Goal: Transaction & Acquisition: Book appointment/travel/reservation

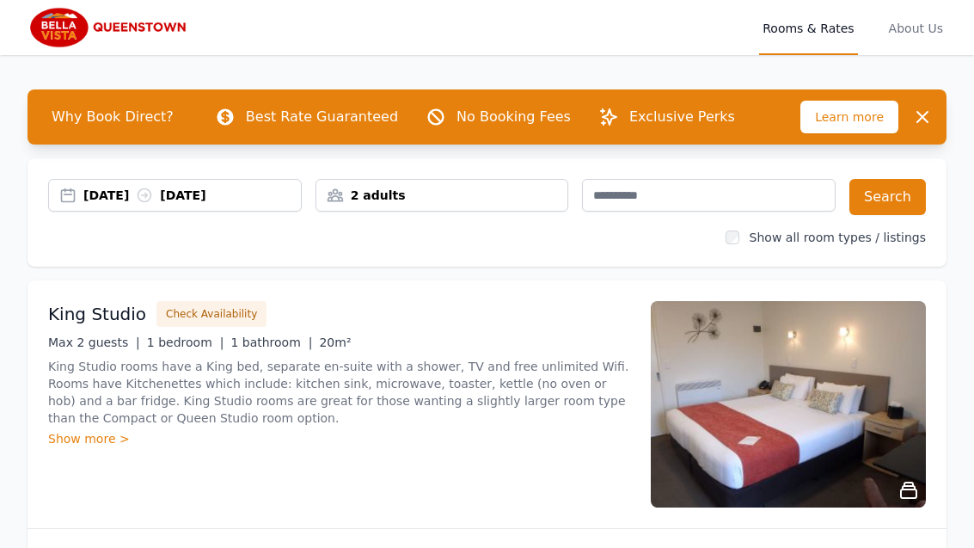
click at [200, 194] on div "[DATE] [DATE]" at bounding box center [192, 195] width 218 height 17
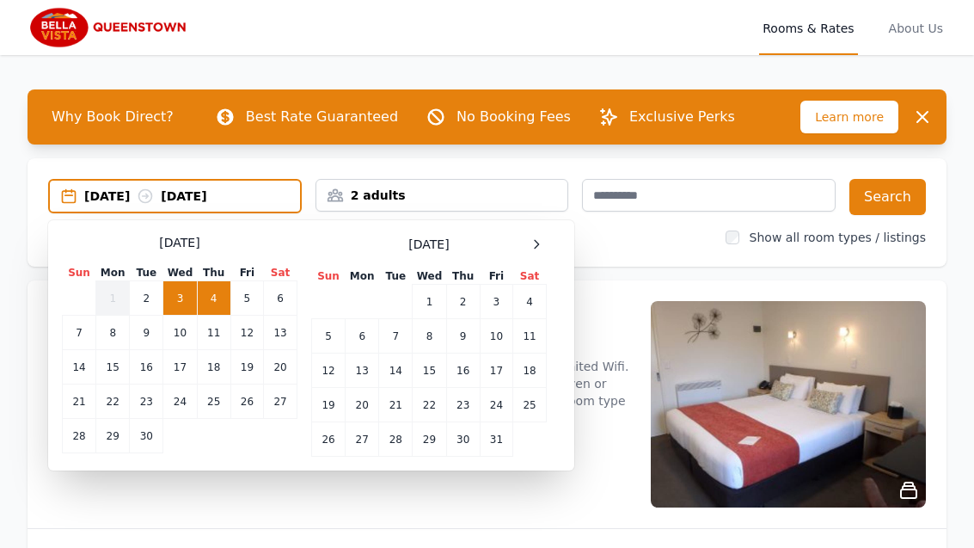
click at [544, 238] on div at bounding box center [536, 244] width 21 height 21
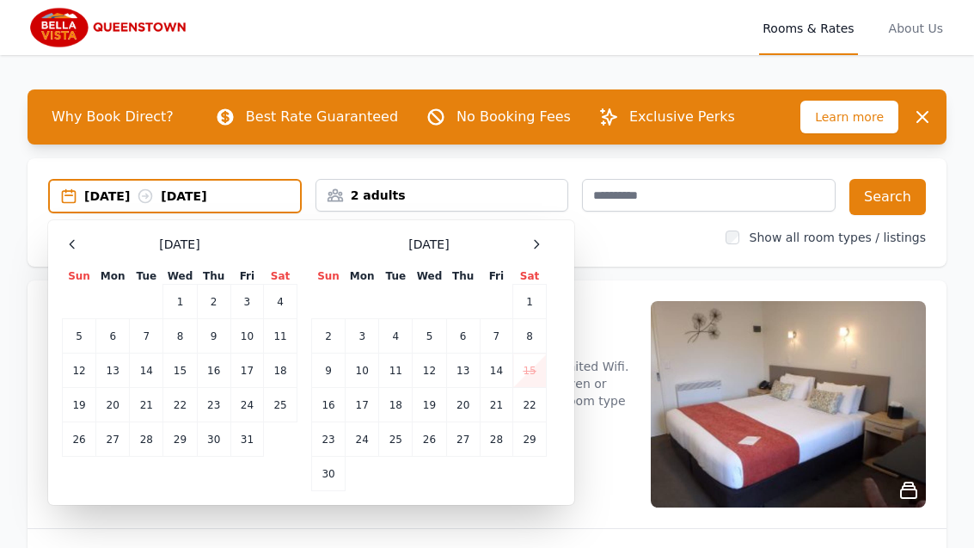
click at [546, 234] on span at bounding box center [536, 244] width 21 height 21
click at [536, 252] on div at bounding box center [536, 244] width 21 height 21
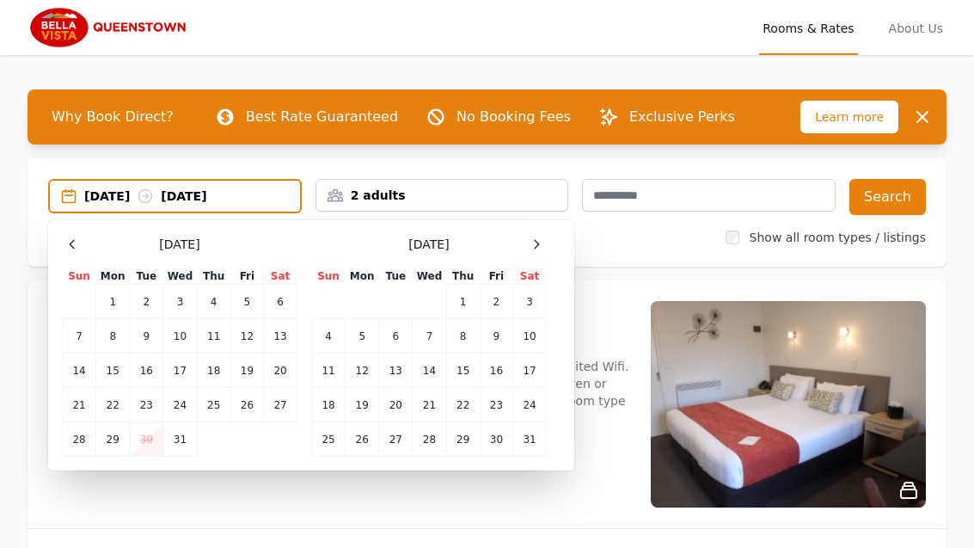
click at [542, 249] on icon at bounding box center [537, 244] width 14 height 14
click at [543, 245] on icon at bounding box center [537, 244] width 14 height 14
click at [543, 252] on div at bounding box center [536, 244] width 21 height 21
click at [376, 374] on td "13" at bounding box center [363, 370] width 34 height 34
click at [470, 367] on td "16" at bounding box center [463, 370] width 34 height 34
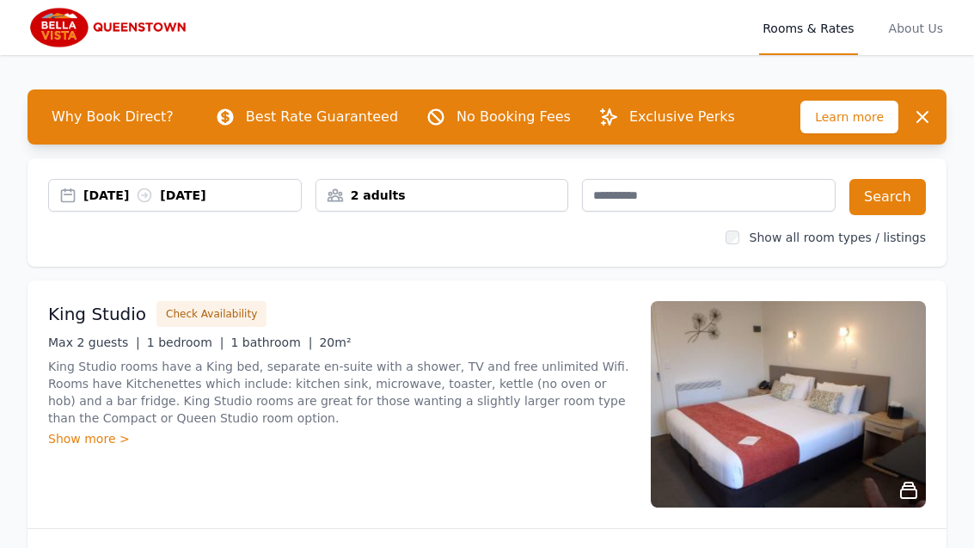
click at [905, 199] on button "Search" at bounding box center [888, 197] width 77 height 36
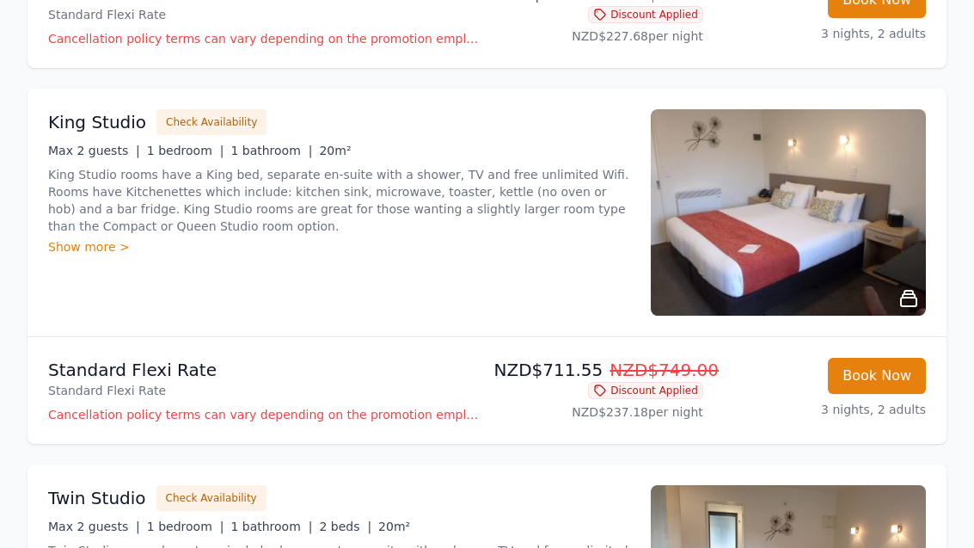
scroll to position [1319, 0]
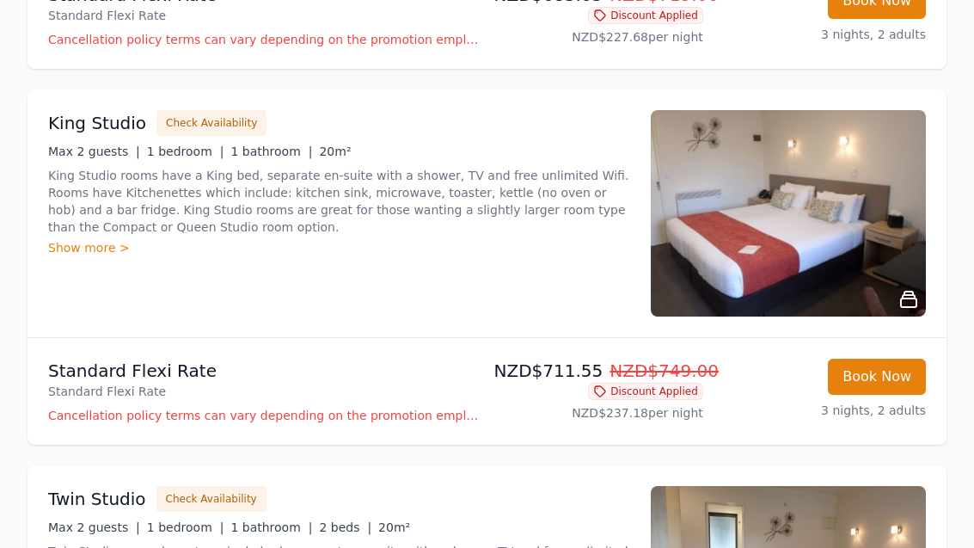
click at [118, 255] on div "Show more >" at bounding box center [339, 247] width 582 height 17
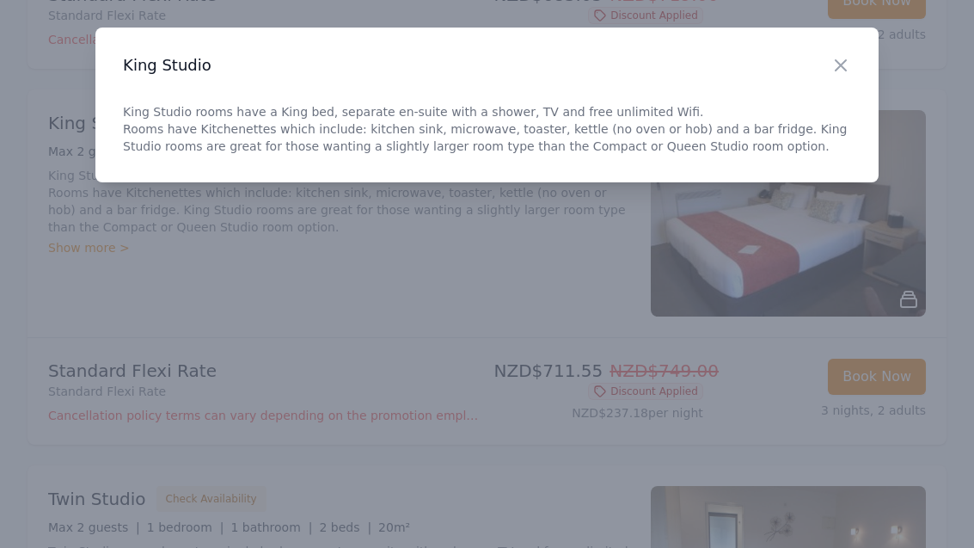
click at [848, 65] on icon "button" at bounding box center [841, 65] width 21 height 21
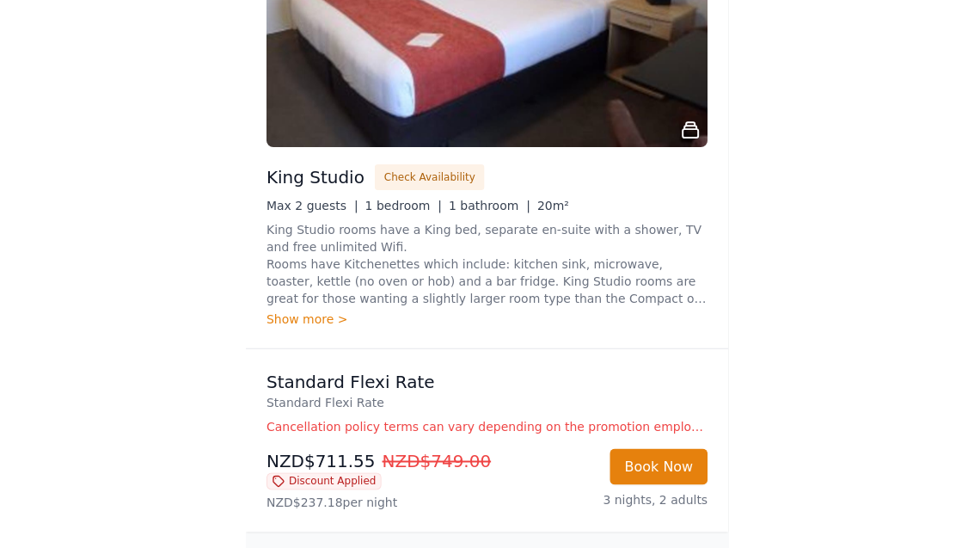
scroll to position [1335, 0]
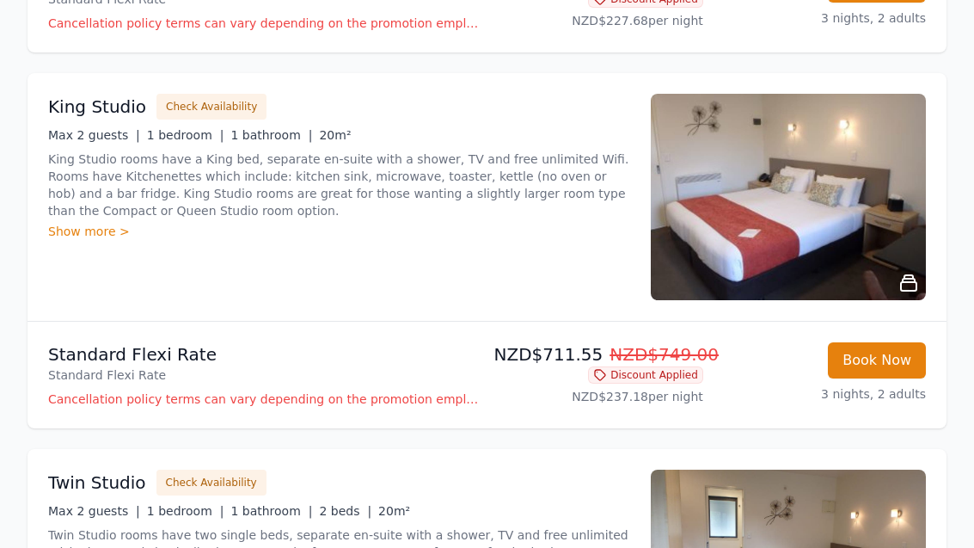
click at [904, 360] on button "Book Now" at bounding box center [877, 360] width 98 height 36
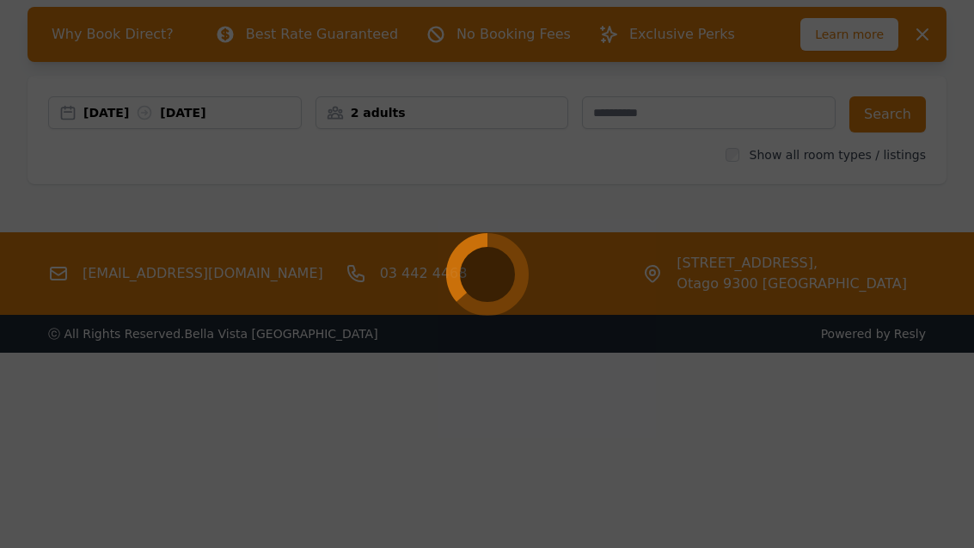
scroll to position [83, 0]
select select "**"
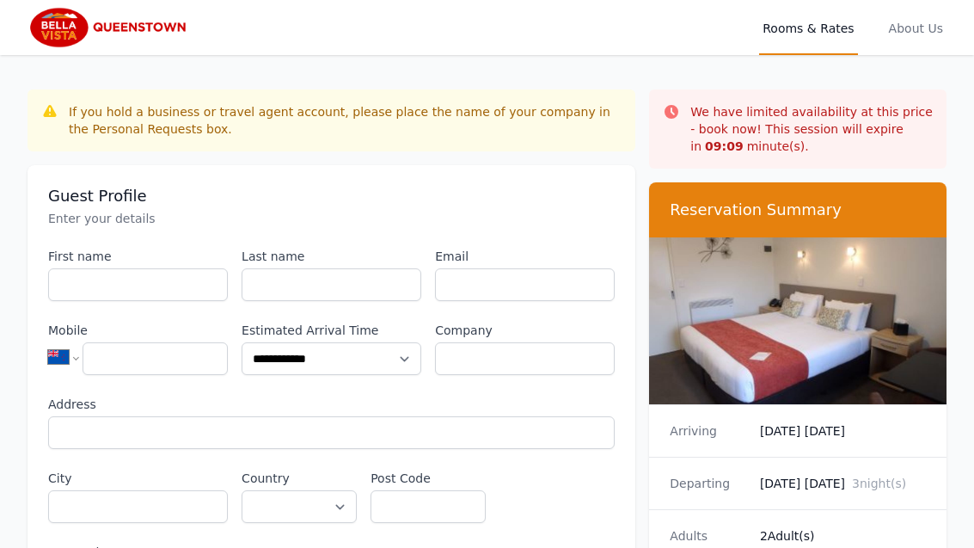
scroll to position [138, 0]
